Goal: Check status: Check status

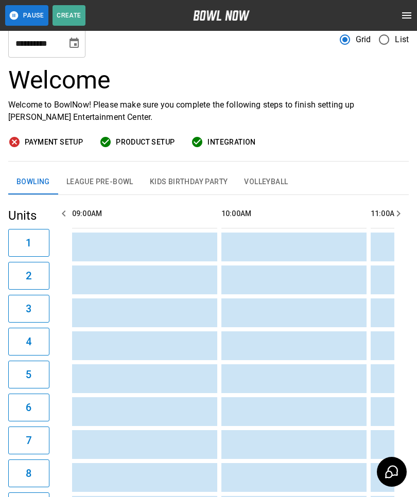
scroll to position [0, 2081]
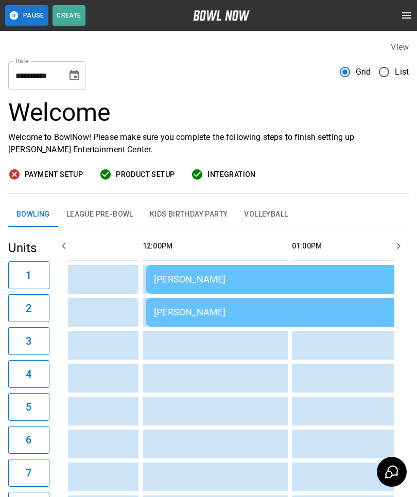
click at [252, 305] on td "Milaine Isaac" at bounding box center [331, 312] width 371 height 29
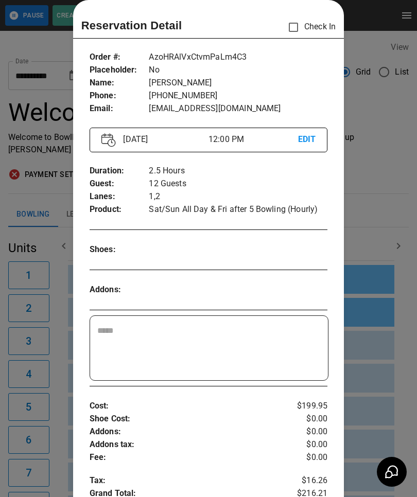
click at [375, 325] on div at bounding box center [208, 248] width 417 height 497
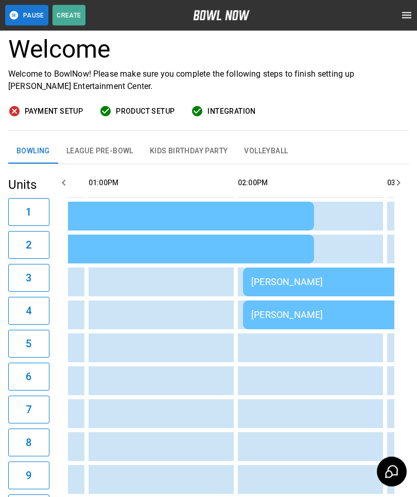
click at [309, 310] on div "Gwen Hugelen" at bounding box center [353, 315] width 205 height 11
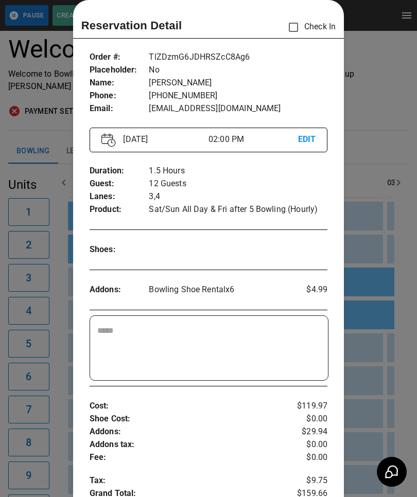
click at [370, 345] on div at bounding box center [208, 248] width 417 height 497
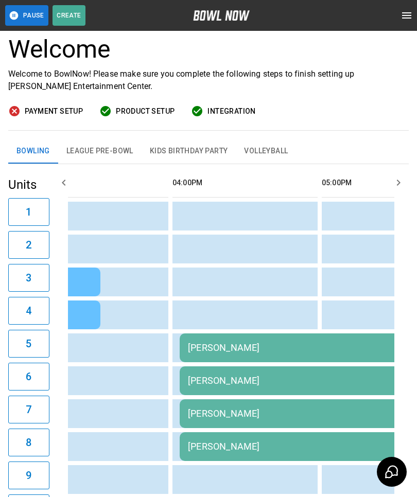
click at [269, 451] on div "Danielle Haaland" at bounding box center [328, 446] width 280 height 11
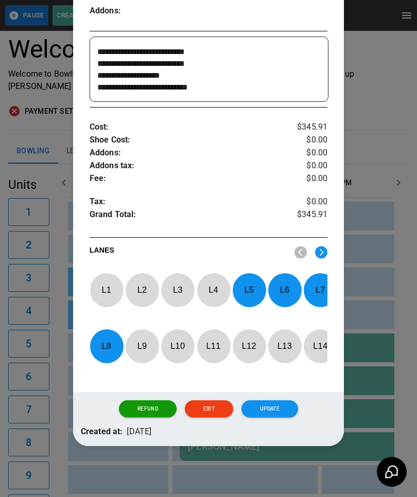
click at [378, 246] on div at bounding box center [208, 248] width 417 height 497
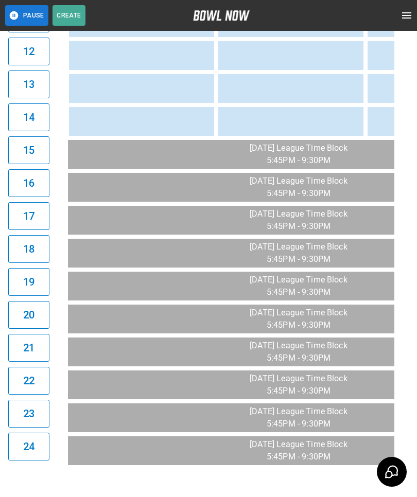
scroll to position [0, 1345]
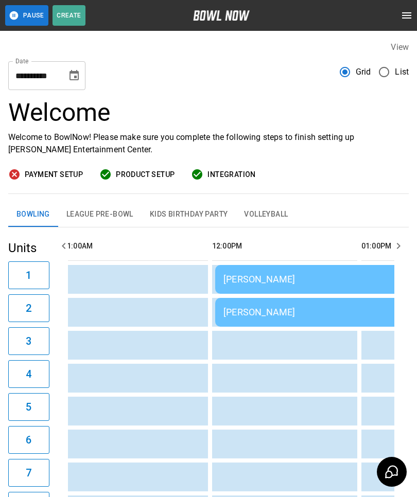
click at [256, 311] on div "Milaine Isaac" at bounding box center [400, 312] width 355 height 11
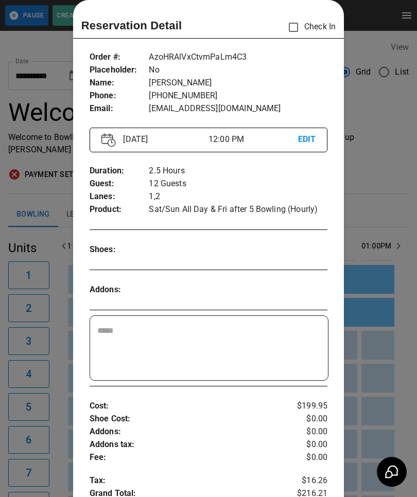
click at [391, 307] on div at bounding box center [208, 248] width 417 height 497
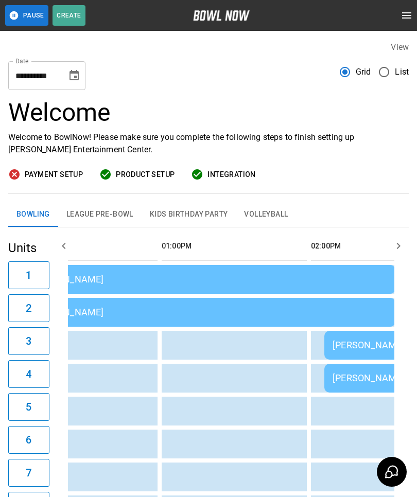
scroll to position [0, 468]
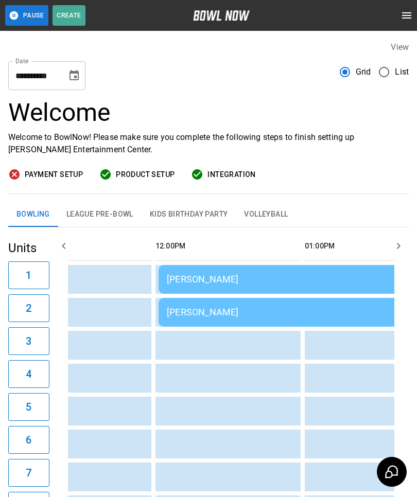
click at [194, 277] on div "Milaine Isaac" at bounding box center [344, 279] width 355 height 11
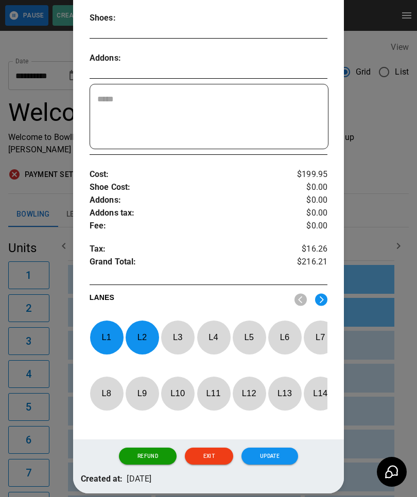
click at [394, 403] on div at bounding box center [208, 248] width 417 height 497
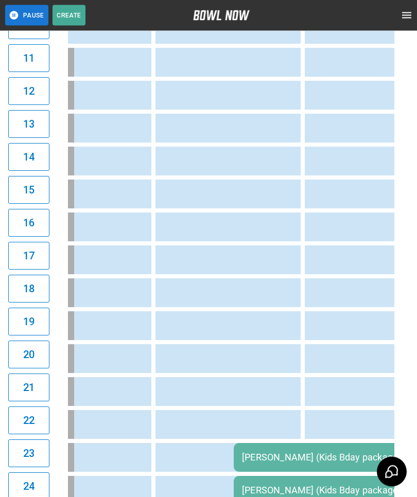
scroll to position [546, 0]
click at [272, 455] on div "Brittney Hanson (Kids Bday package- $96.42, 6 kids)" at bounding box center [400, 457] width 317 height 11
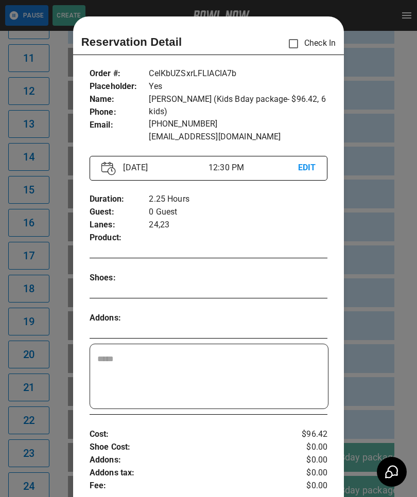
scroll to position [16, 0]
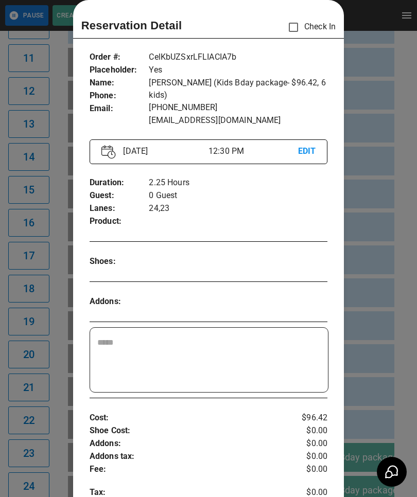
click at [381, 359] on div at bounding box center [208, 248] width 417 height 497
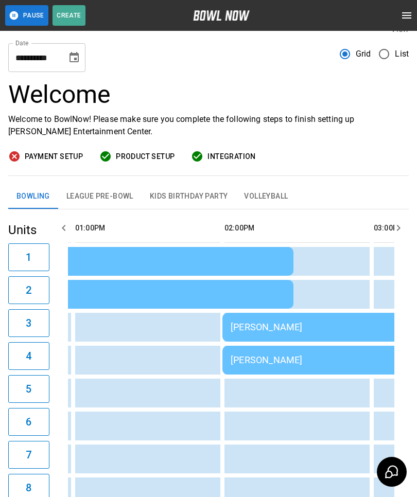
scroll to position [0, 640]
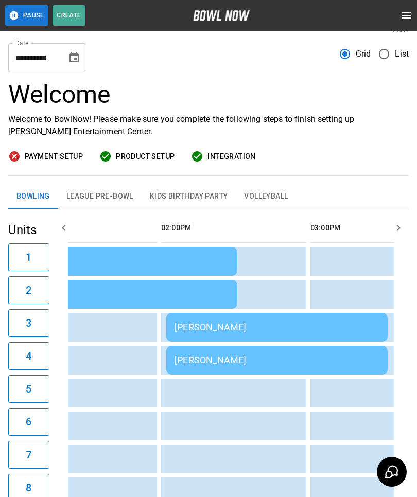
click at [198, 327] on div "Gwen Hugelen" at bounding box center [276, 327] width 205 height 11
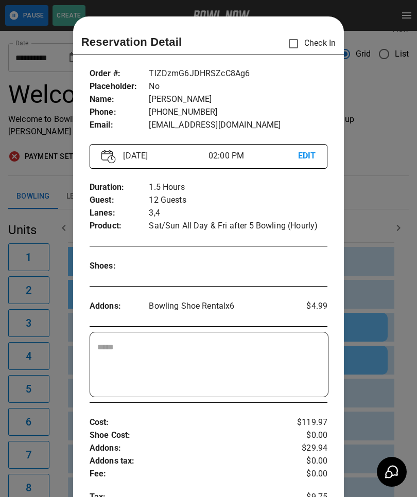
scroll to position [0, 0]
click at [381, 361] on div at bounding box center [208, 248] width 417 height 497
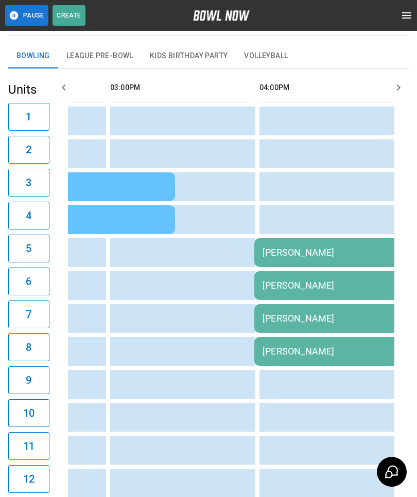
scroll to position [0, 988]
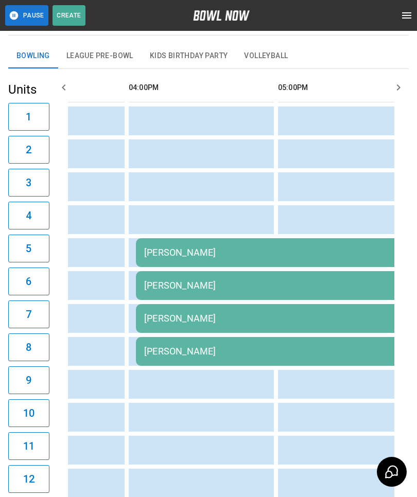
click at [154, 381] on td "sticky table" at bounding box center [152, 384] width 33 height 29
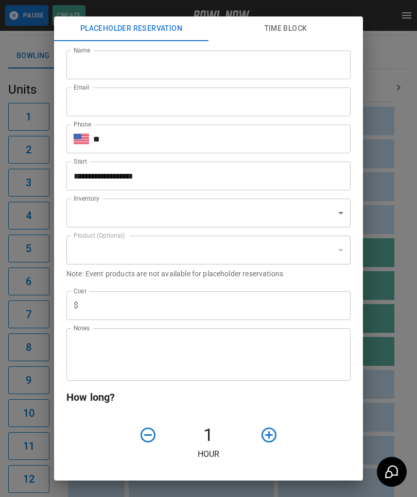
type input "**********"
click at [386, 402] on div "**********" at bounding box center [208, 248] width 417 height 497
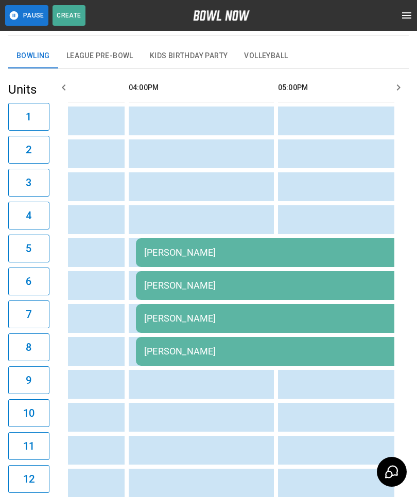
click at [182, 243] on td "Danielle Haaland" at bounding box center [284, 252] width 296 height 29
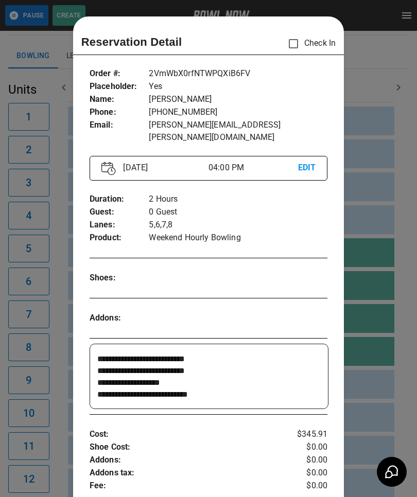
scroll to position [16, 0]
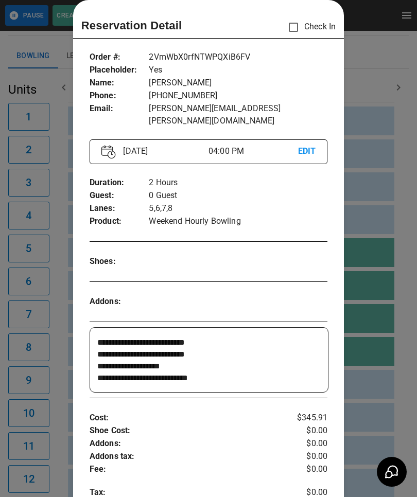
click at [383, 385] on div at bounding box center [208, 248] width 417 height 497
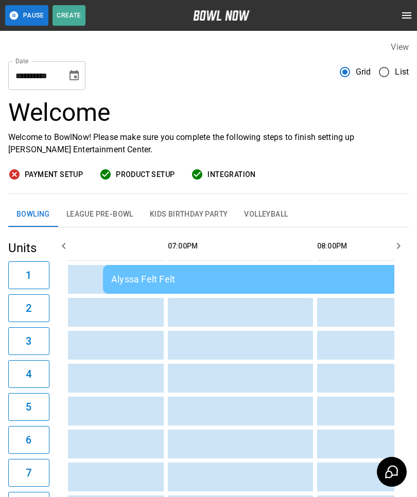
scroll to position [0, 1310]
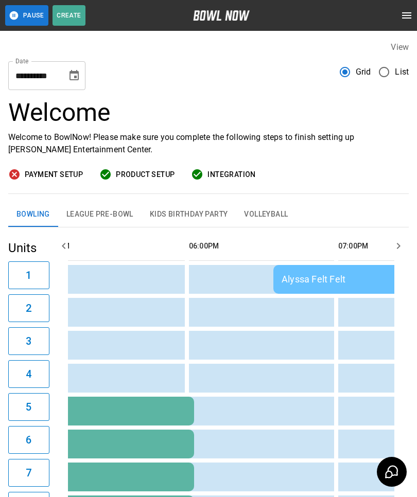
click at [35, 432] on button "6" at bounding box center [28, 440] width 41 height 28
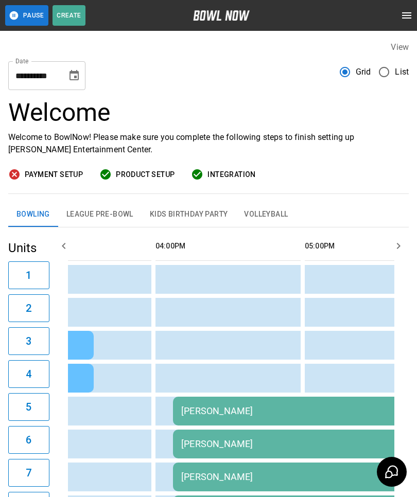
scroll to position [0, 911]
